Goal: Task Accomplishment & Management: Complete application form

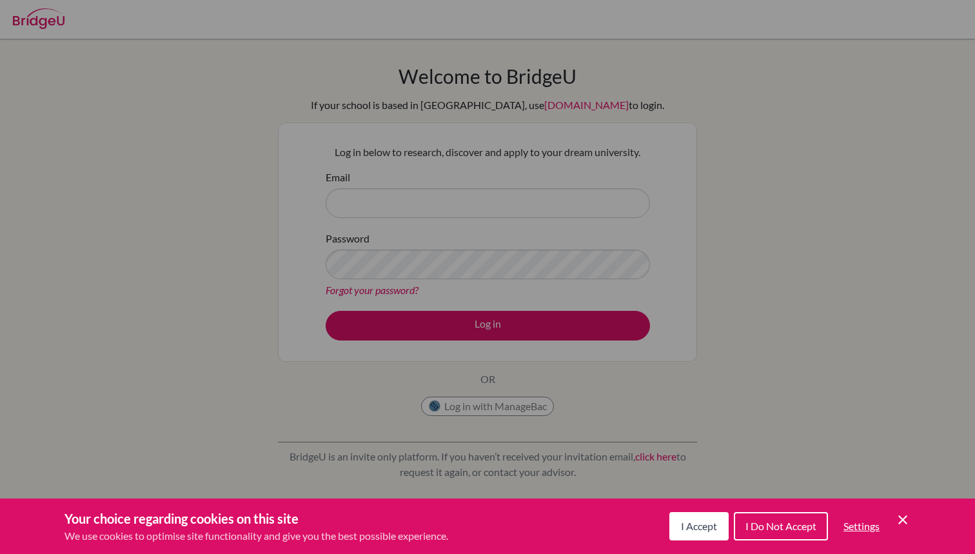
click at [704, 523] on span "I Accept" at bounding box center [699, 526] width 36 height 12
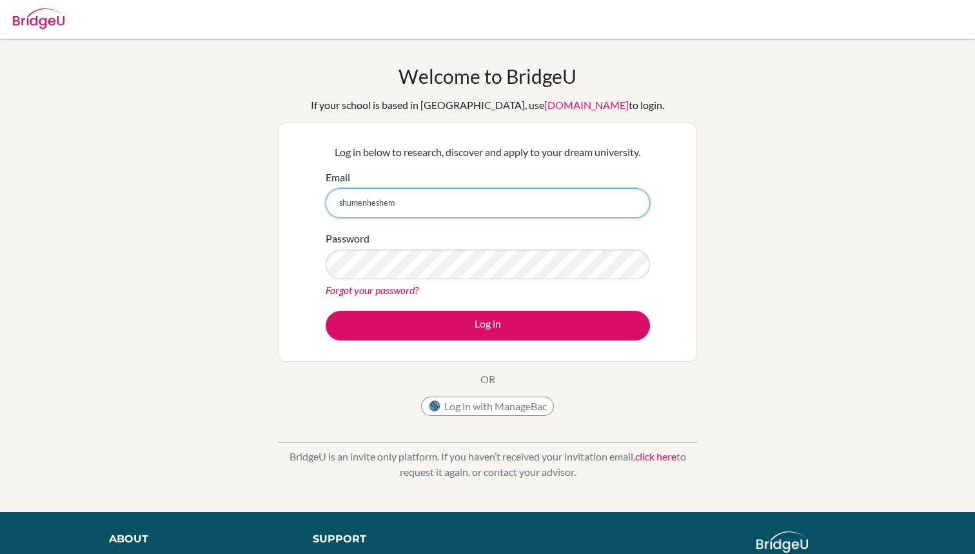
type input "shumenheshem"
click at [475, 408] on button "Log in with ManageBac" at bounding box center [487, 406] width 133 height 19
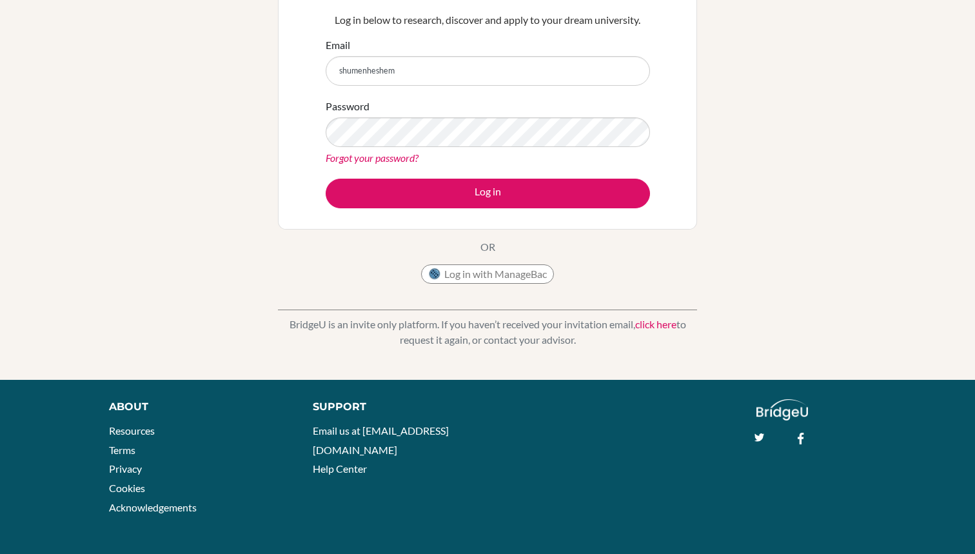
scroll to position [132, 0]
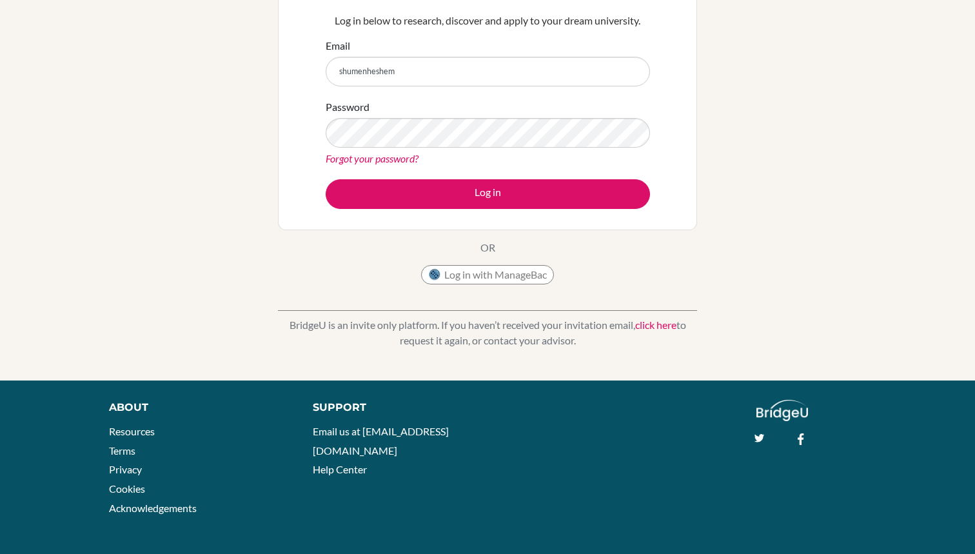
click at [653, 329] on link "click here" at bounding box center [655, 325] width 41 height 12
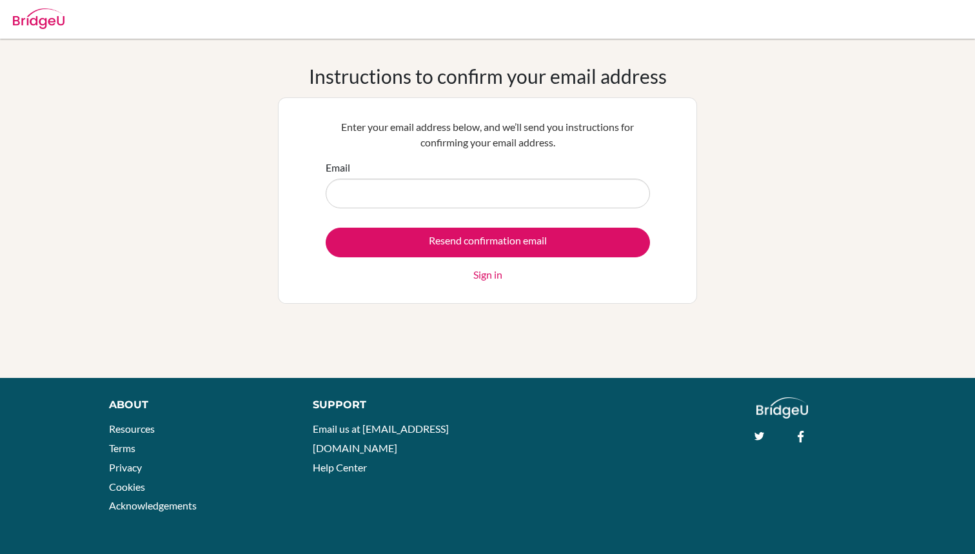
click at [435, 196] on input "Email" at bounding box center [488, 194] width 324 height 30
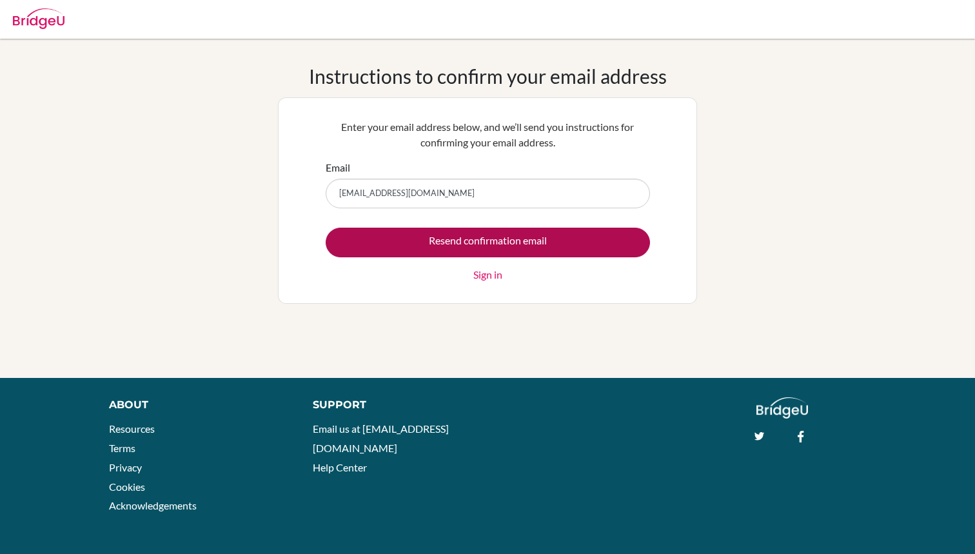
type input "shumenheshem@gmail.com"
click at [517, 248] on input "Resend confirmation email" at bounding box center [488, 243] width 324 height 30
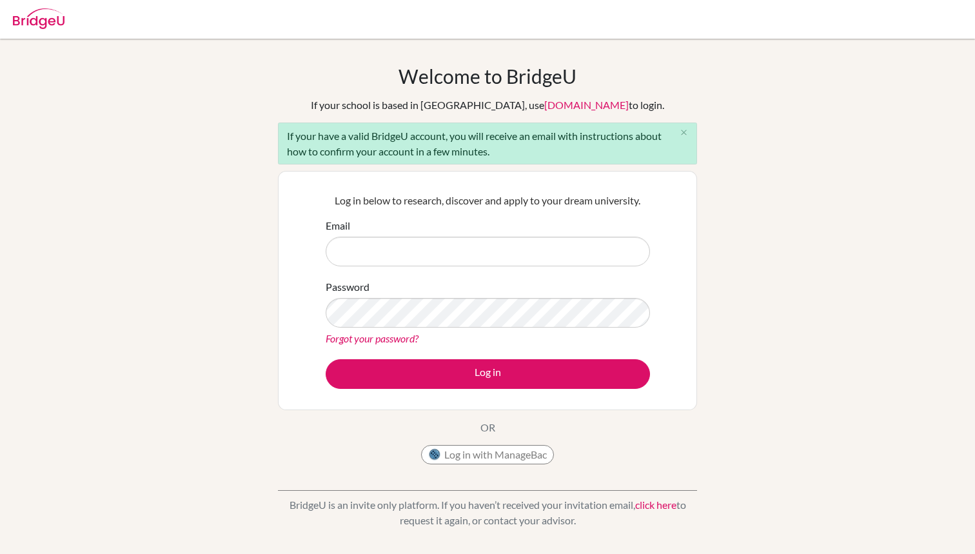
click at [485, 455] on button "Log in with ManageBac" at bounding box center [487, 454] width 133 height 19
